Goal: Information Seeking & Learning: Learn about a topic

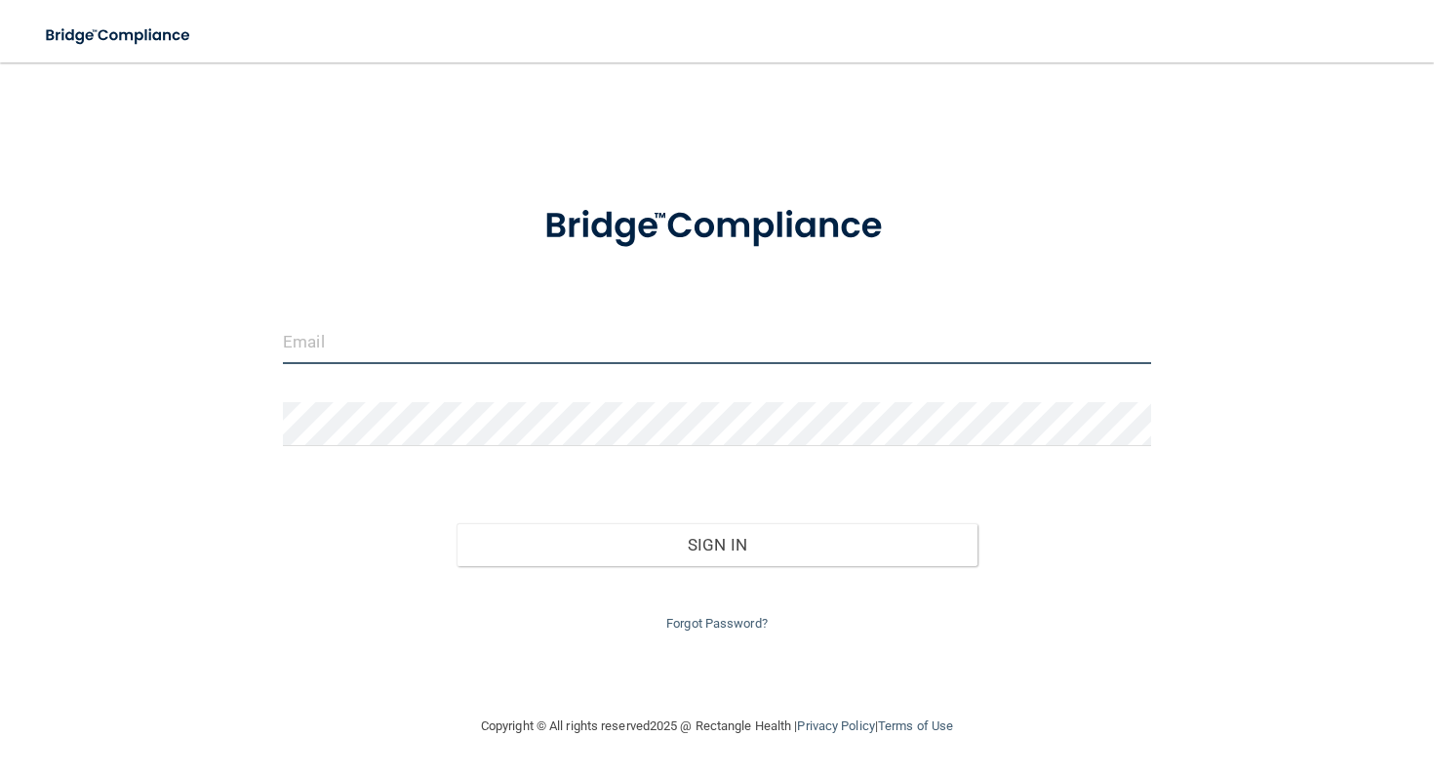
click at [535, 343] on input "email" at bounding box center [717, 342] width 868 height 44
type input "[EMAIL_ADDRESS][DOMAIN_NAME]"
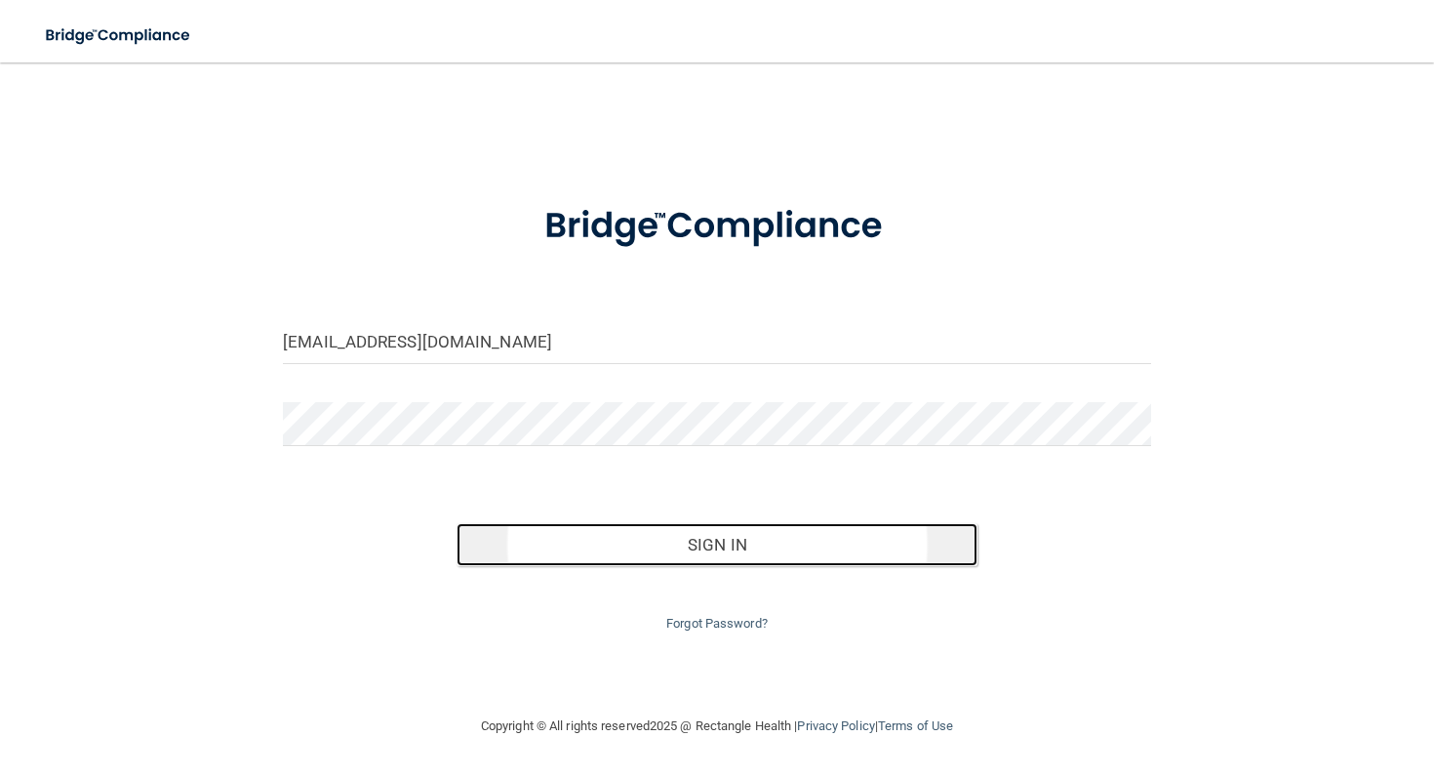
click at [670, 540] on button "Sign In" at bounding box center [717, 544] width 521 height 43
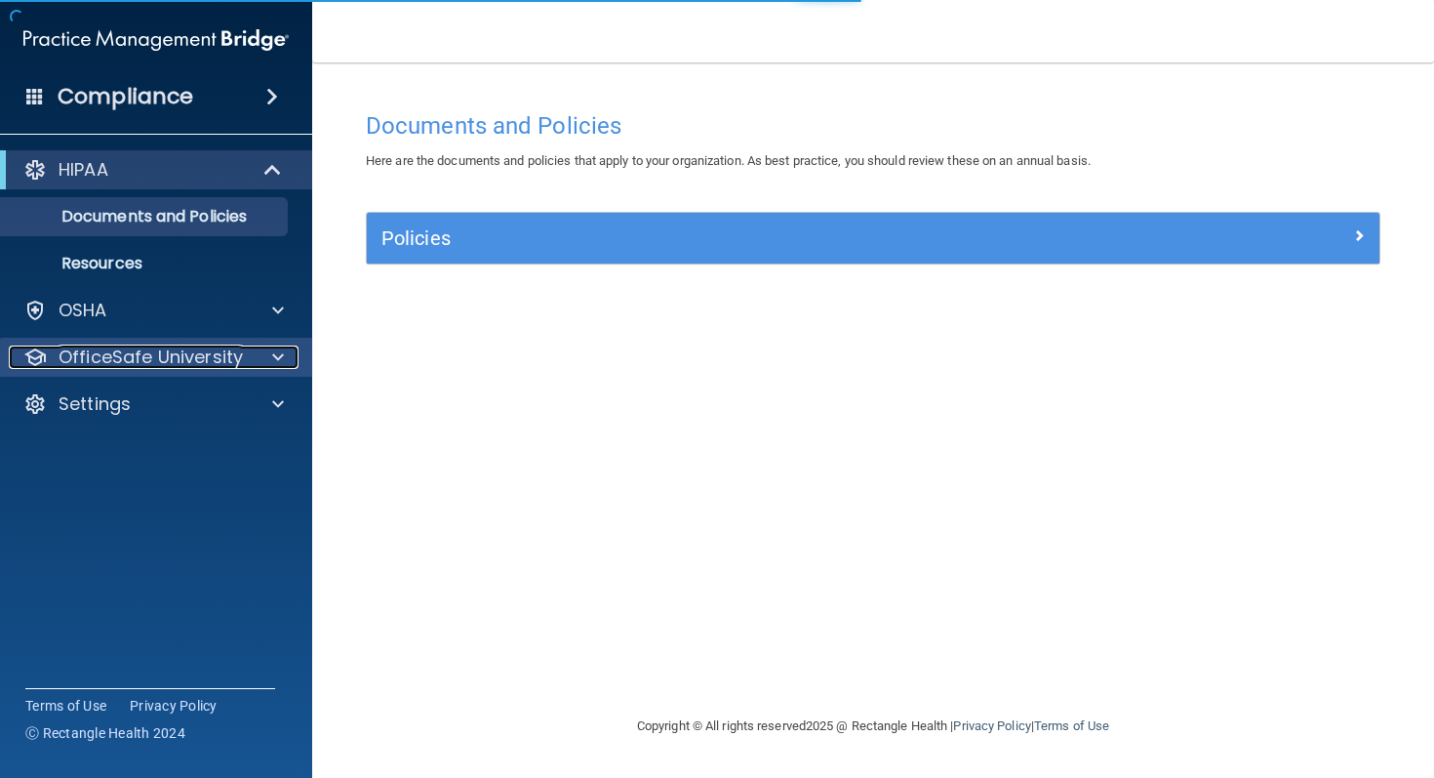
click at [275, 361] on span at bounding box center [278, 356] width 12 height 23
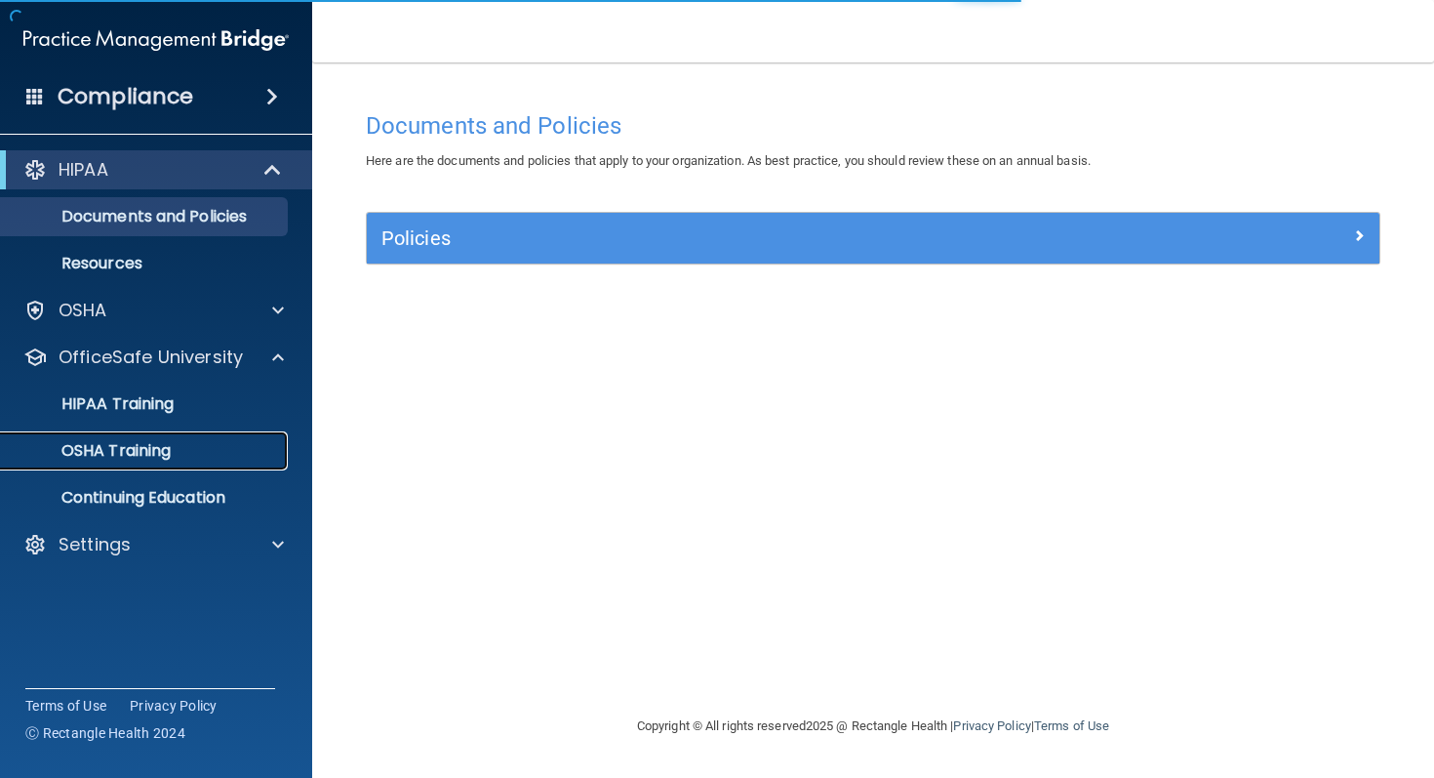
click at [138, 456] on p "OSHA Training" at bounding box center [92, 451] width 158 height 20
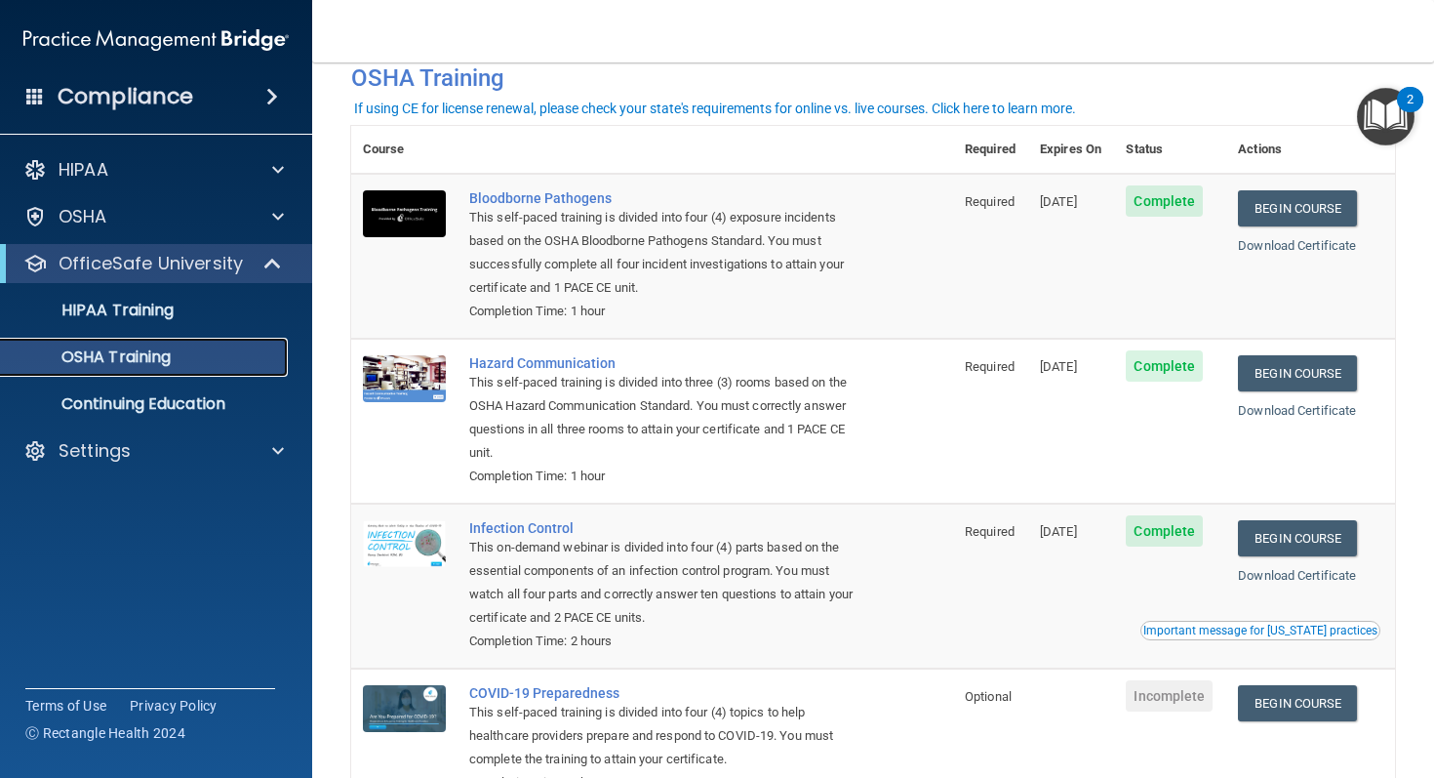
scroll to position [47, 0]
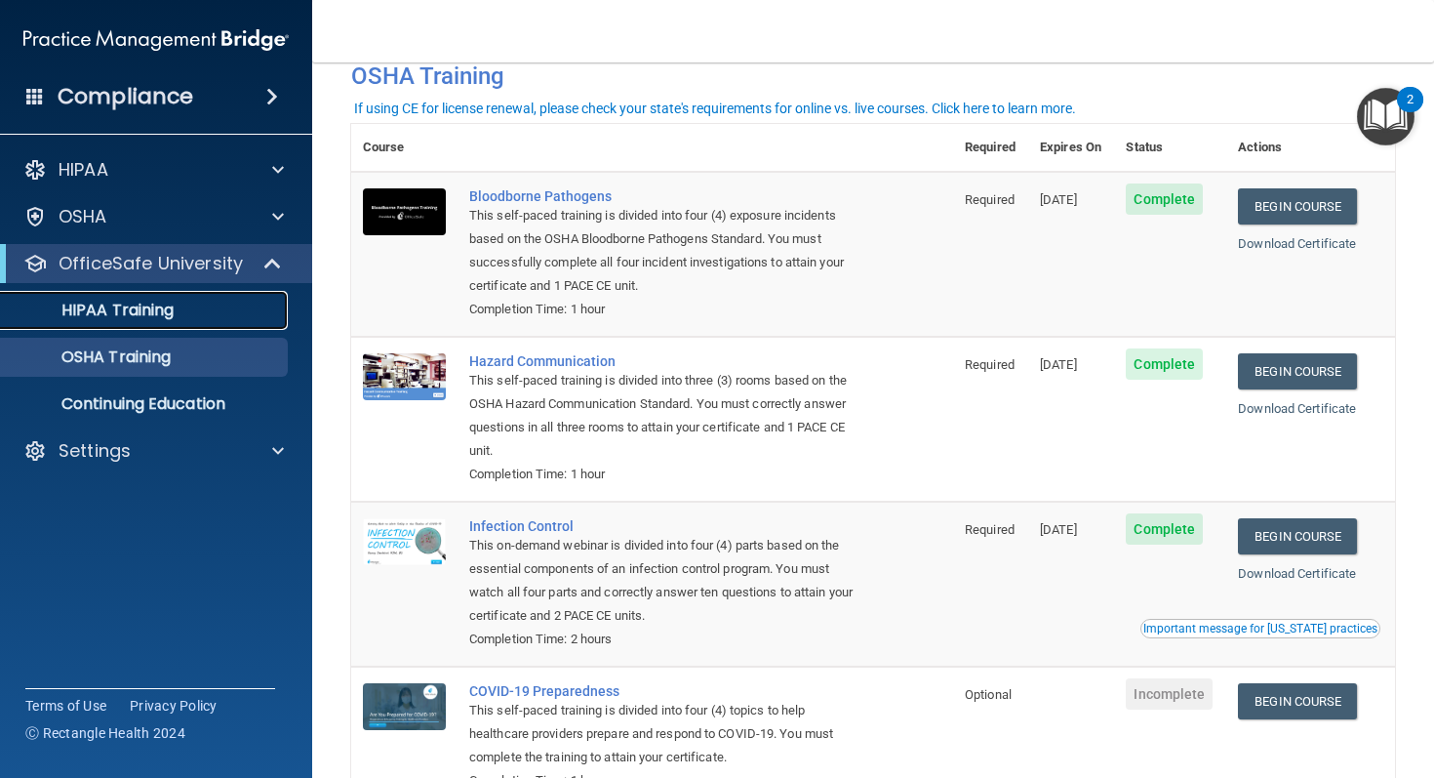
click at [144, 312] on p "HIPAA Training" at bounding box center [93, 311] width 161 height 20
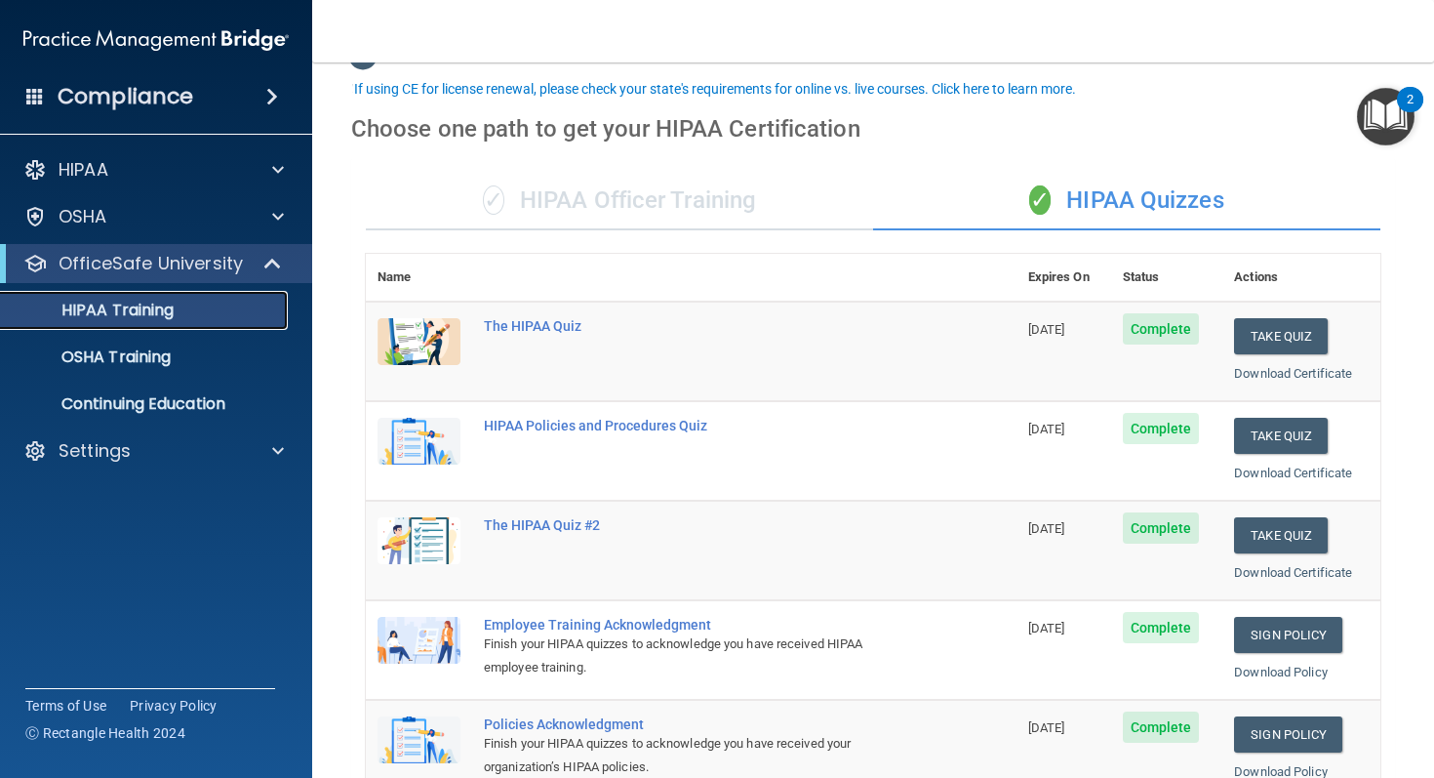
scroll to position [40, 0]
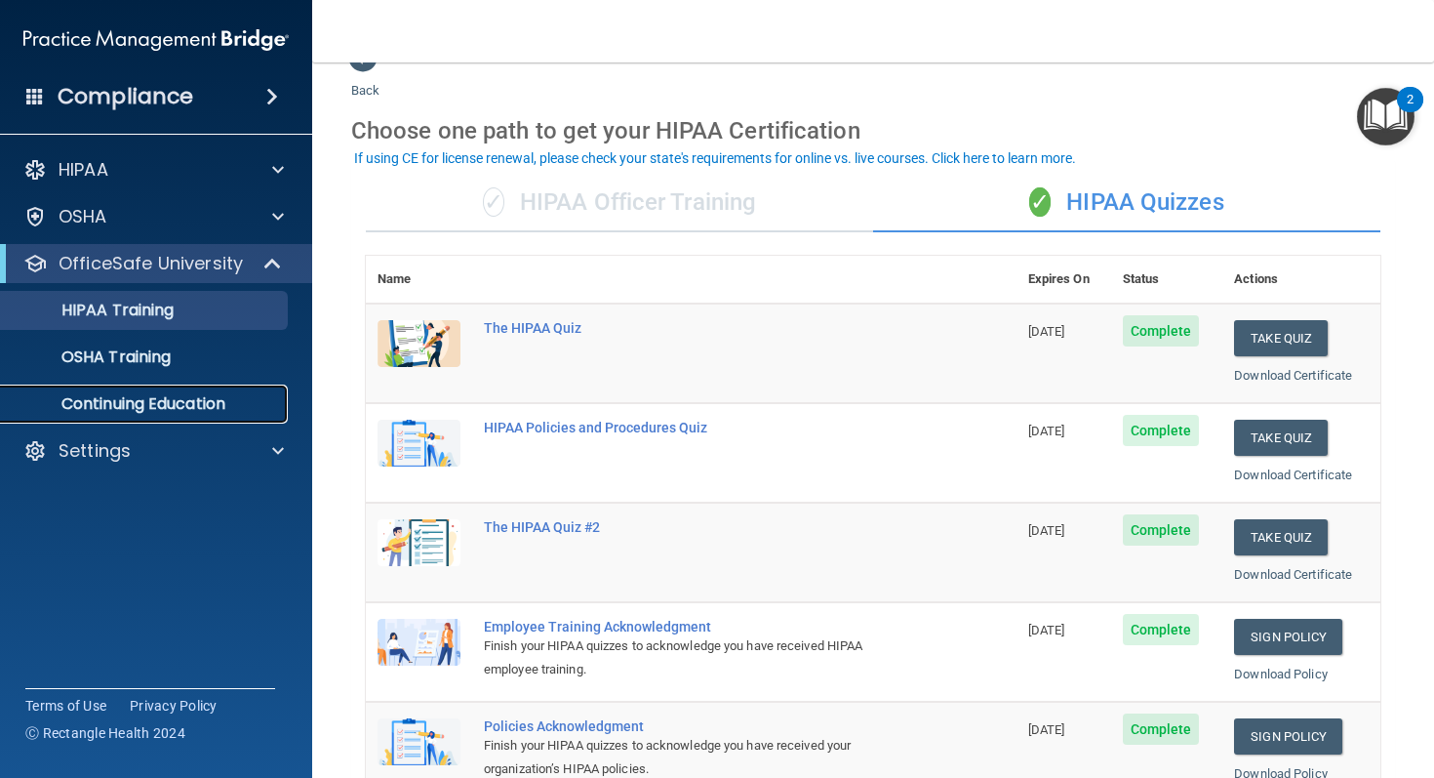
click at [217, 407] on p "Continuing Education" at bounding box center [146, 404] width 266 height 20
